Goal: Task Accomplishment & Management: Use online tool/utility

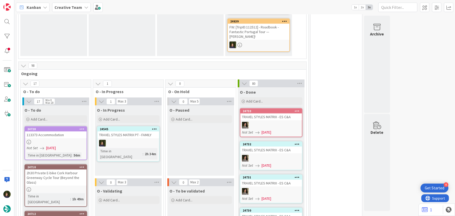
scroll to position [263, 0]
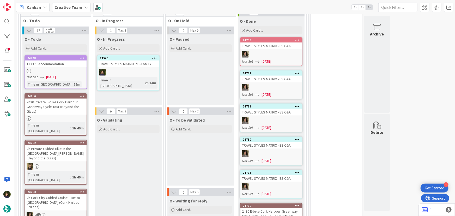
click at [137, 62] on div "24545 TRAVEL STYLES MATRIX PT - FAMILY Time in [GEOGRAPHIC_DATA] : 2h 34m" at bounding box center [128, 72] width 63 height 35
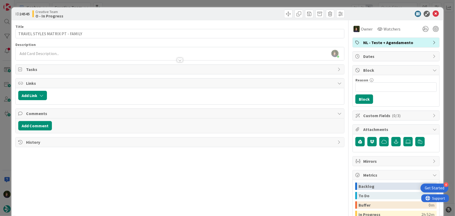
click at [387, 43] on span "NL - Teste + Agendamento" at bounding box center [396, 42] width 67 height 6
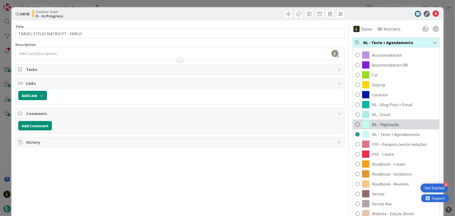
click at [394, 123] on span "NL - Paginação" at bounding box center [385, 124] width 27 height 6
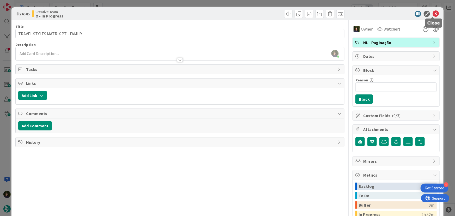
click at [433, 12] on icon at bounding box center [436, 14] width 6 height 6
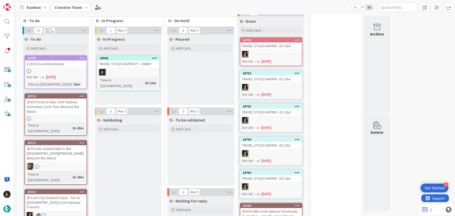
click at [154, 56] on icon at bounding box center [154, 58] width 5 height 4
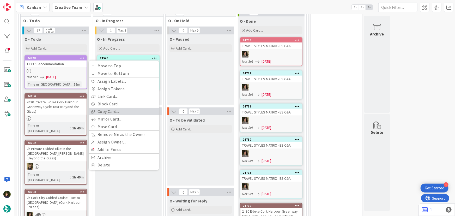
click at [124, 108] on link "Copy Card..." at bounding box center [124, 112] width 70 height 8
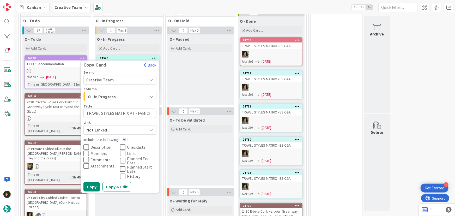
click at [124, 135] on button "All" at bounding box center [125, 139] width 12 height 9
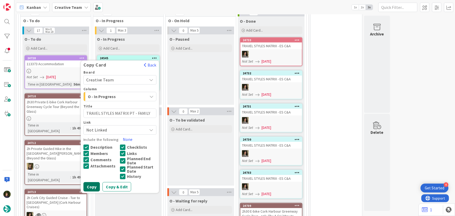
click at [95, 182] on button "Copy" at bounding box center [91, 186] width 16 height 9
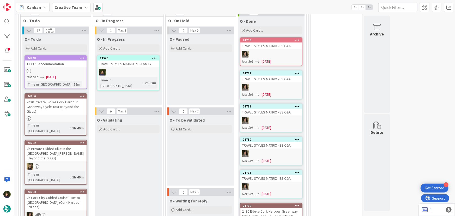
type textarea "x"
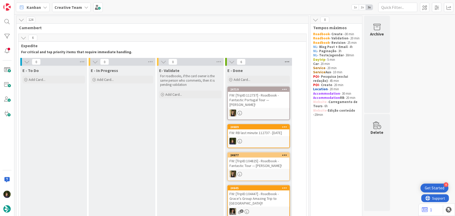
click at [286, 61] on icon at bounding box center [287, 62] width 7 height 8
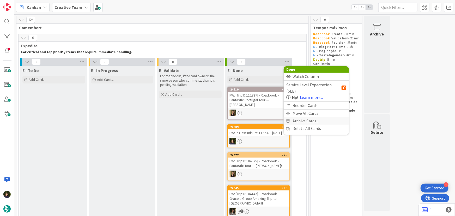
click at [299, 117] on span "Archive Cards..." at bounding box center [306, 121] width 26 height 8
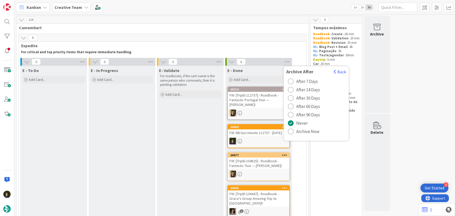
click at [303, 128] on span "Archive Now" at bounding box center [307, 132] width 23 height 8
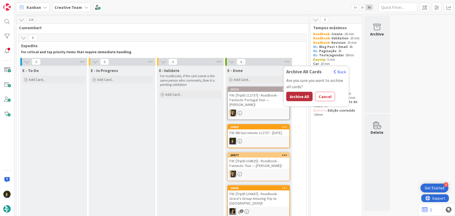
click at [295, 97] on button "Archive All" at bounding box center [299, 96] width 26 height 9
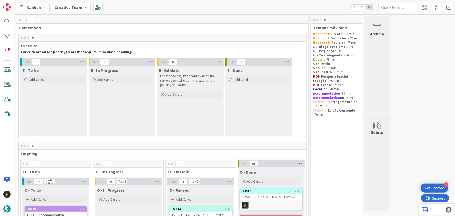
click at [303, 164] on icon at bounding box center [299, 164] width 7 height 8
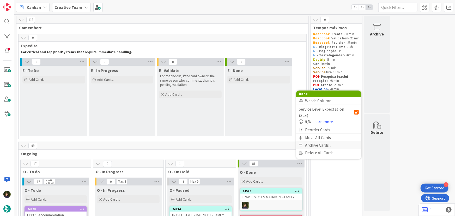
click at [314, 144] on span "Archive Cards..." at bounding box center [318, 145] width 26 height 8
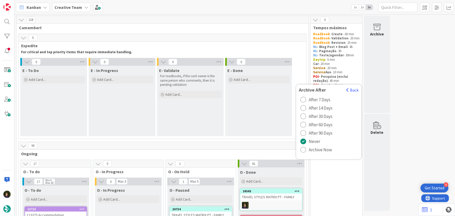
click at [313, 151] on span "Archive Now" at bounding box center [320, 150] width 23 height 8
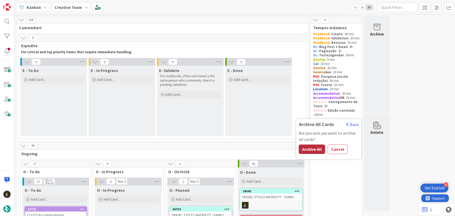
click at [311, 149] on button "Archive All" at bounding box center [312, 149] width 26 height 9
